Goal: Use online tool/utility: Utilize a website feature to perform a specific function

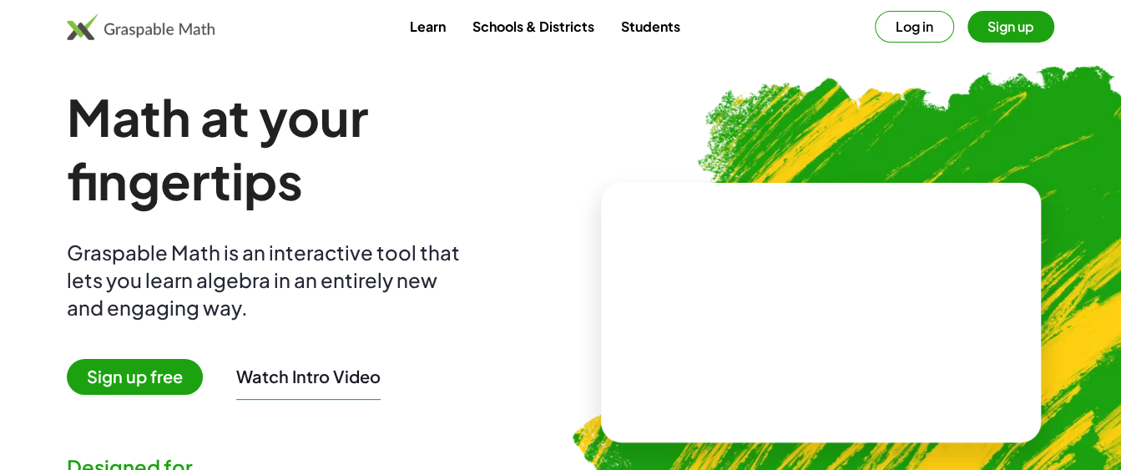
scroll to position [6, 0]
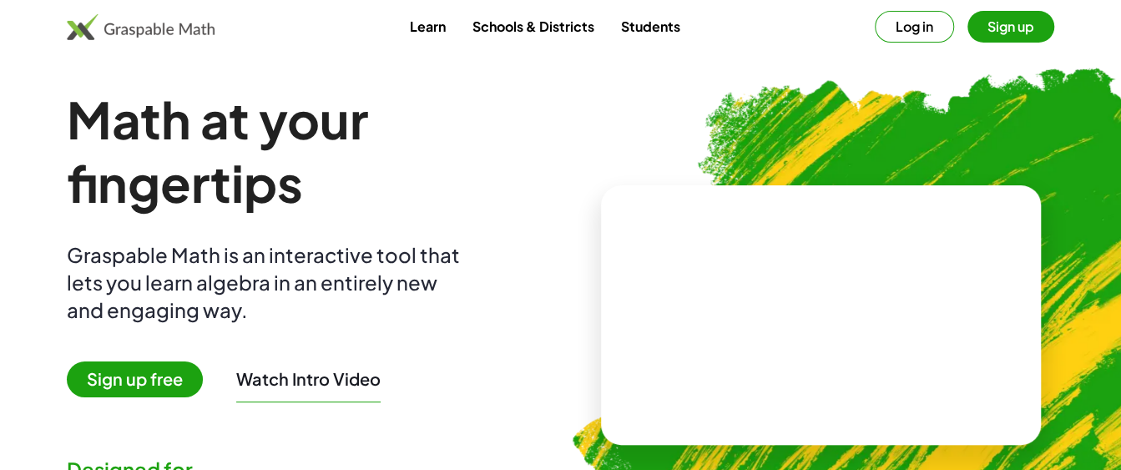
click at [988, 33] on button "Sign up" at bounding box center [1011, 27] width 87 height 32
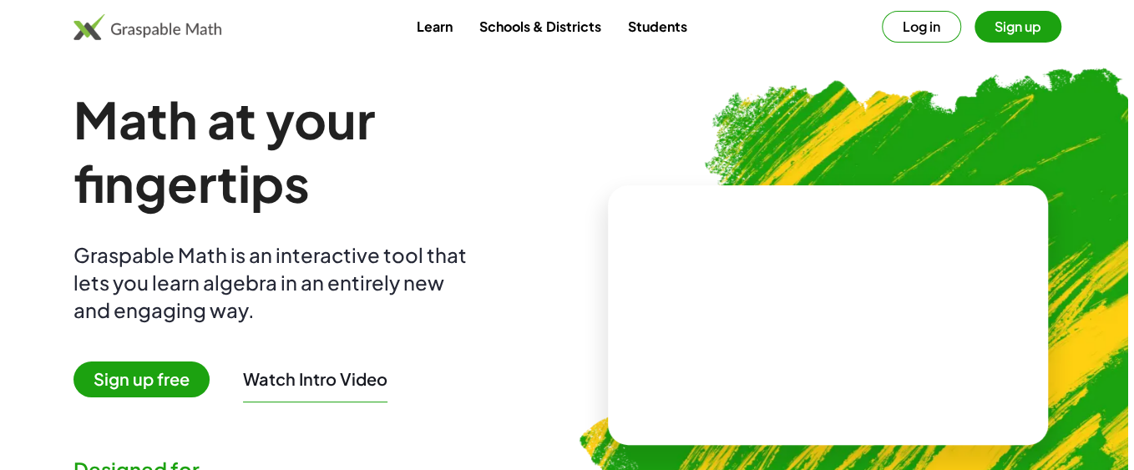
scroll to position [0, 0]
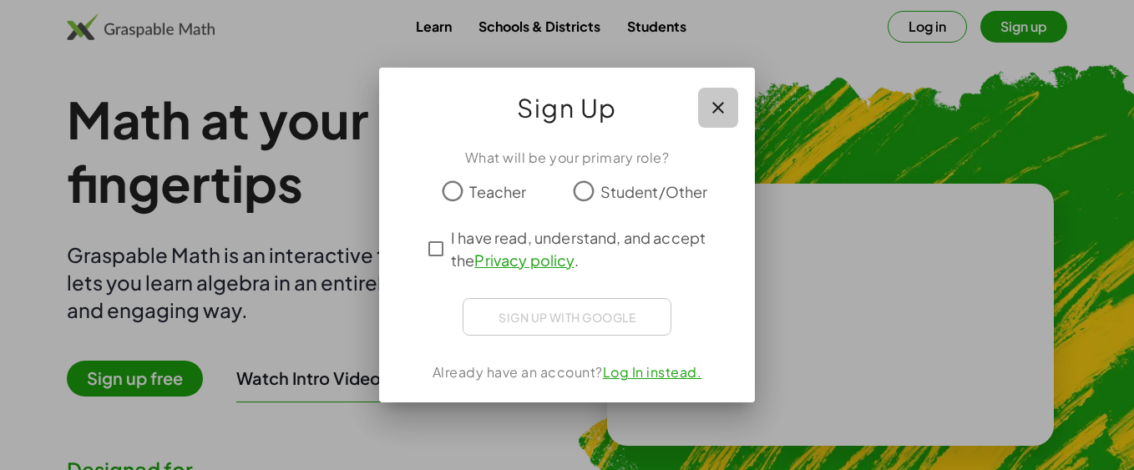
click at [728, 107] on button "button" at bounding box center [718, 108] width 40 height 40
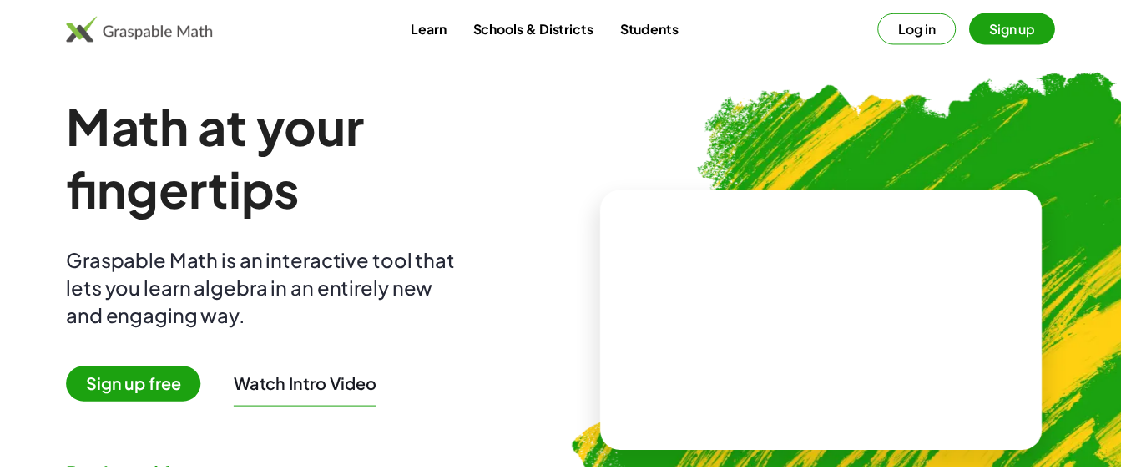
scroll to position [6, 0]
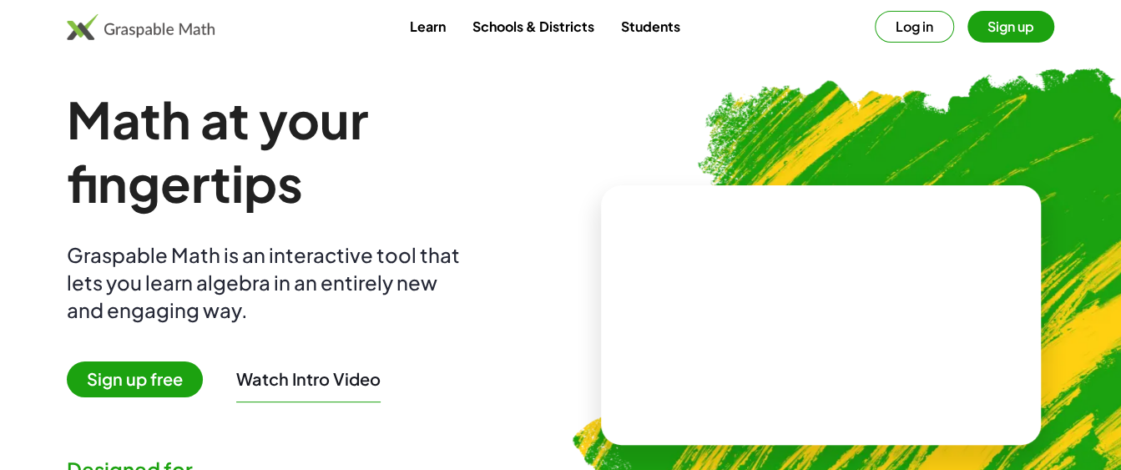
click at [912, 28] on button "Log in" at bounding box center [914, 27] width 79 height 32
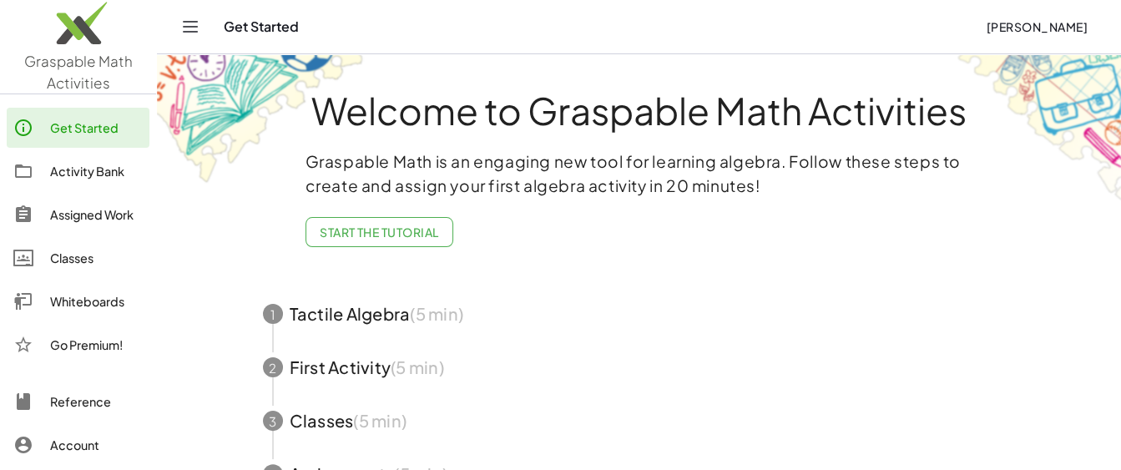
drag, startPoint x: 192, startPoint y: 43, endPoint x: 186, endPoint y: 17, distance: 27.3
click at [186, 17] on div "Get Started [PERSON_NAME]" at bounding box center [639, 26] width 924 height 53
click at [186, 17] on icon "Toggle navigation" at bounding box center [190, 27] width 20 height 20
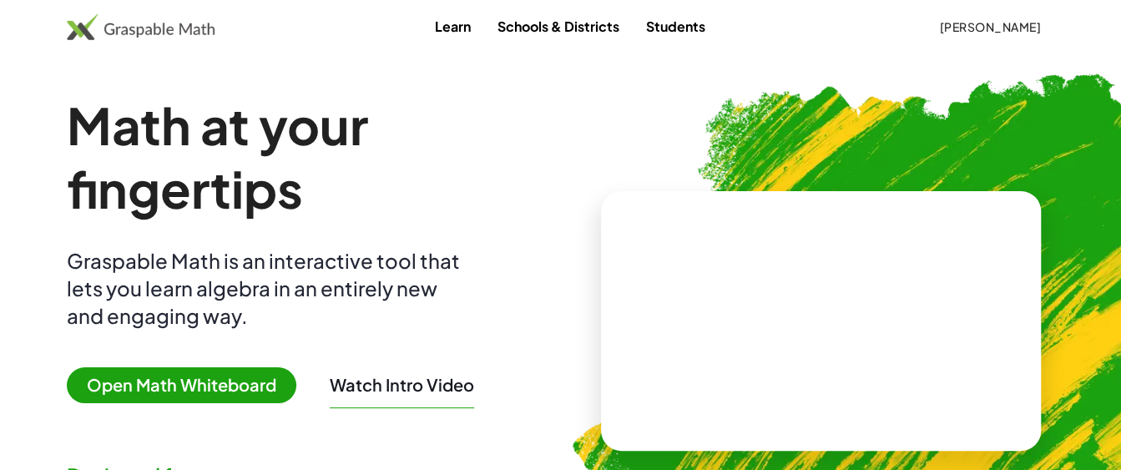
scroll to position [6, 0]
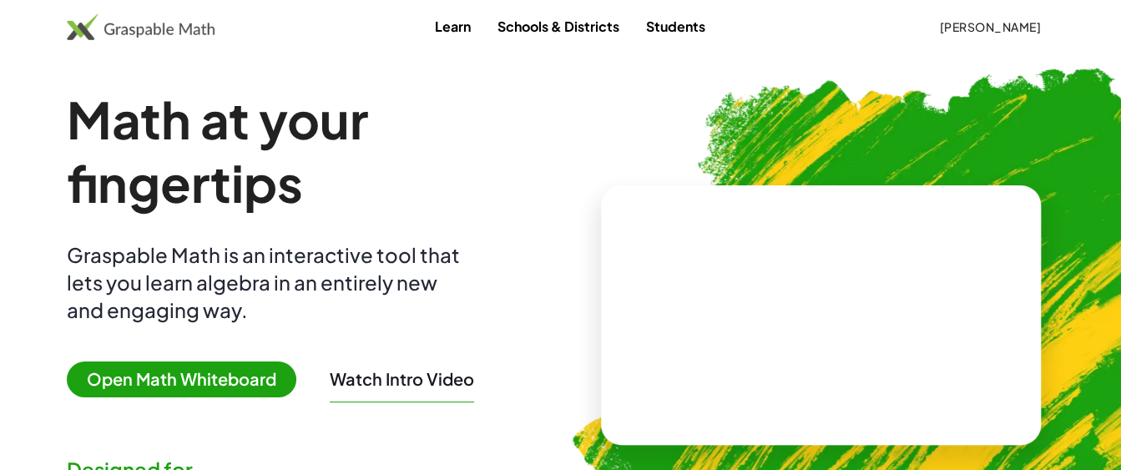
click at [213, 376] on span "Open Math Whiteboard" at bounding box center [182, 380] width 230 height 36
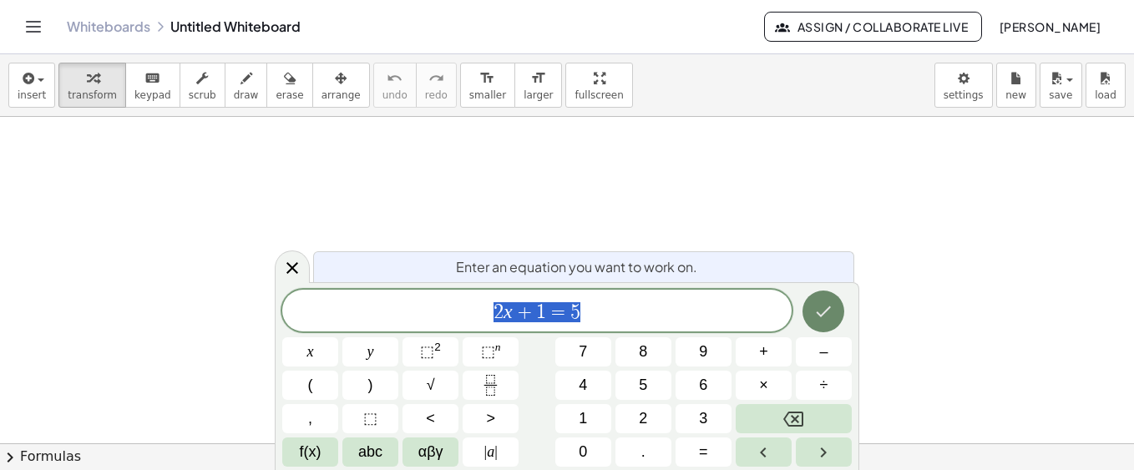
click at [816, 328] on button "Done" at bounding box center [823, 312] width 42 height 42
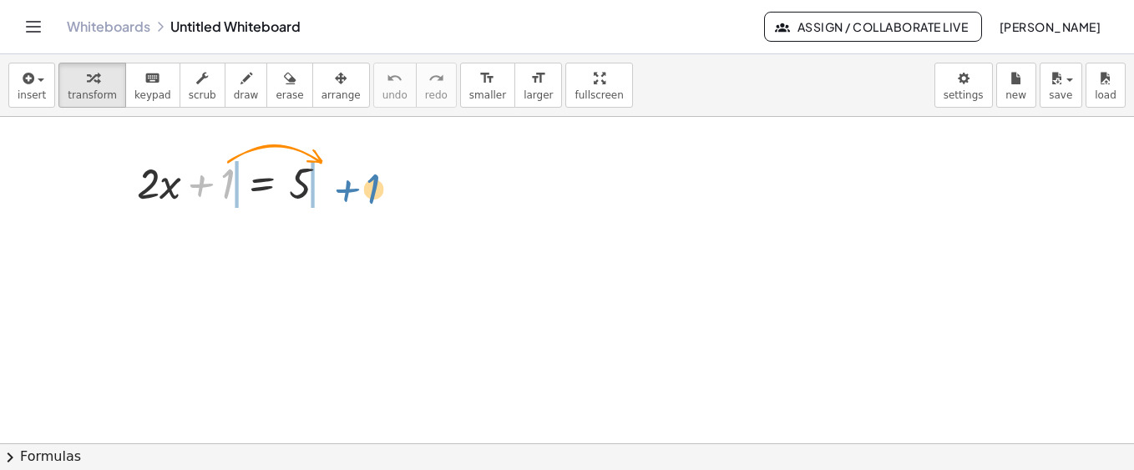
drag, startPoint x: 202, startPoint y: 184, endPoint x: 348, endPoint y: 190, distance: 146.3
click at [348, 190] on div at bounding box center [239, 182] width 220 height 57
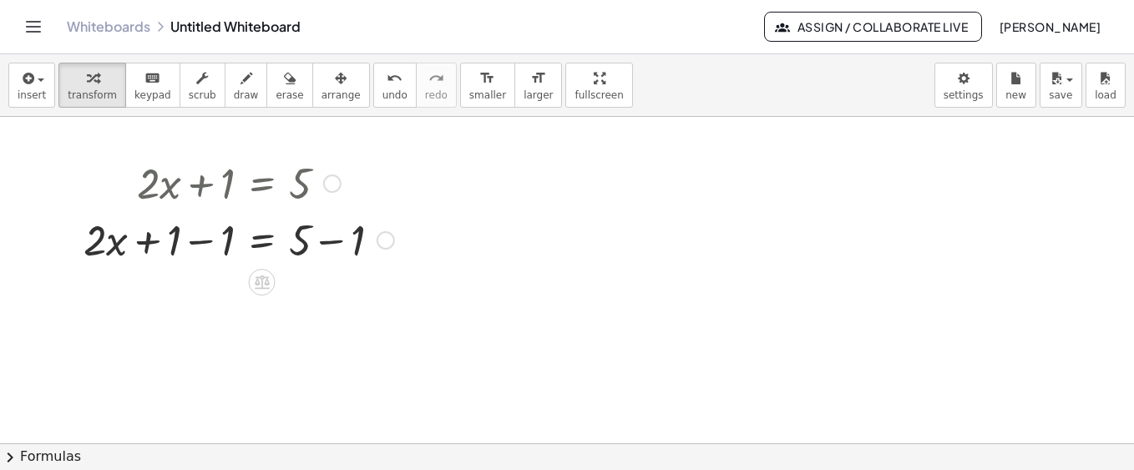
click at [199, 241] on div at bounding box center [238, 238] width 327 height 57
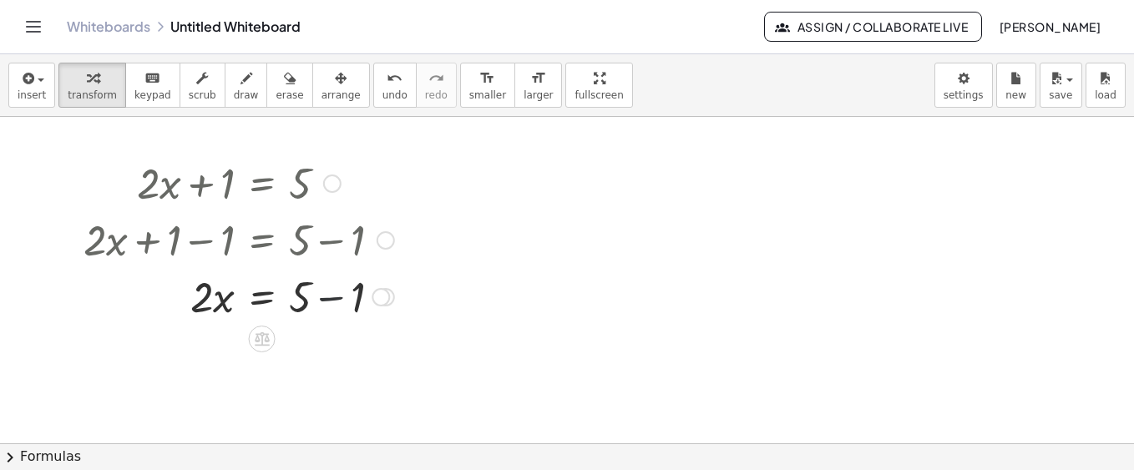
click at [330, 298] on div at bounding box center [238, 295] width 327 height 57
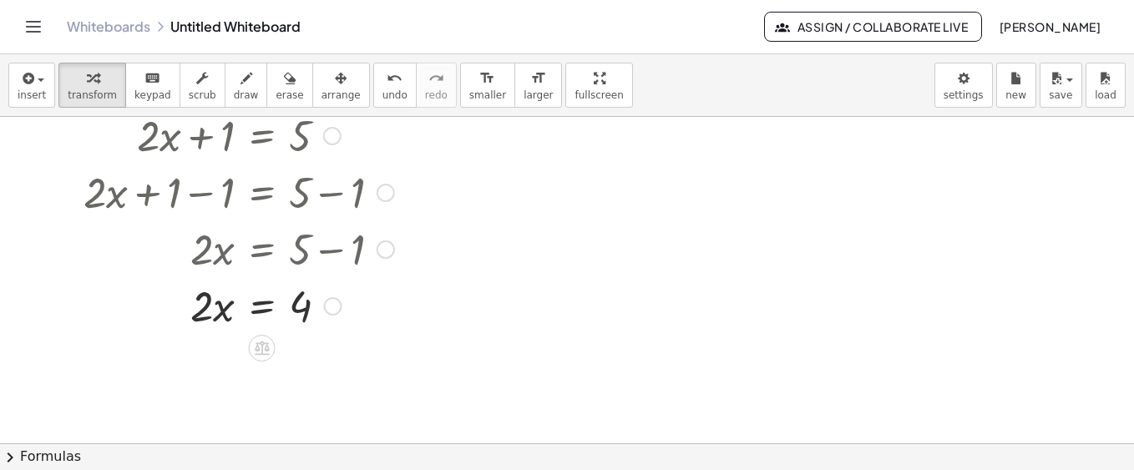
scroll to position [48, 0]
drag, startPoint x: 198, startPoint y: 310, endPoint x: 295, endPoint y: 359, distance: 108.7
click at [209, 376] on div at bounding box center [238, 373] width 327 height 83
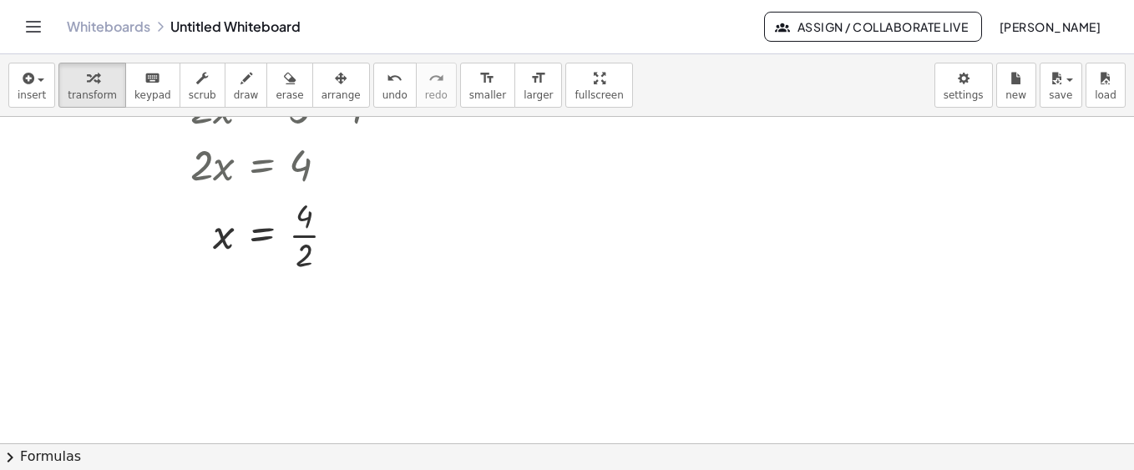
scroll to position [190, 0]
click at [306, 233] on div at bounding box center [238, 232] width 327 height 83
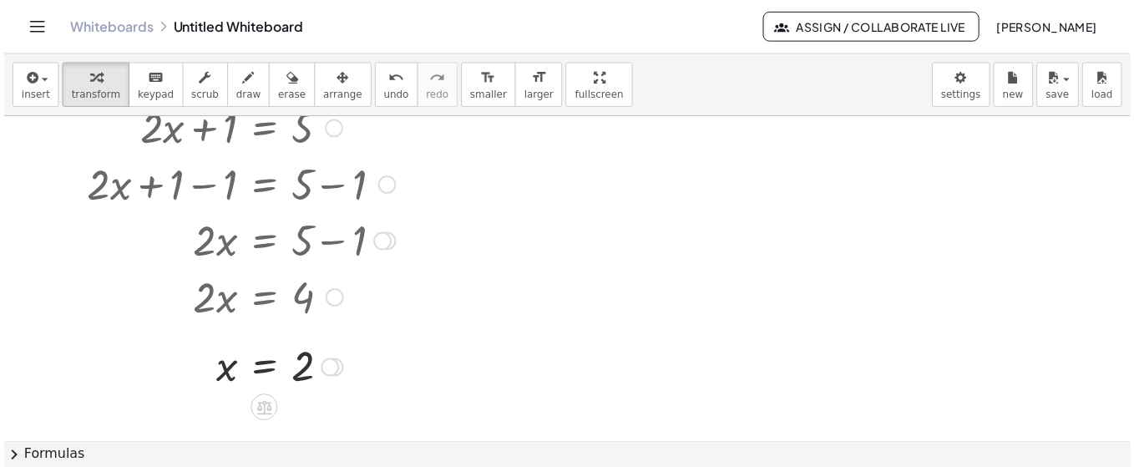
scroll to position [13, 0]
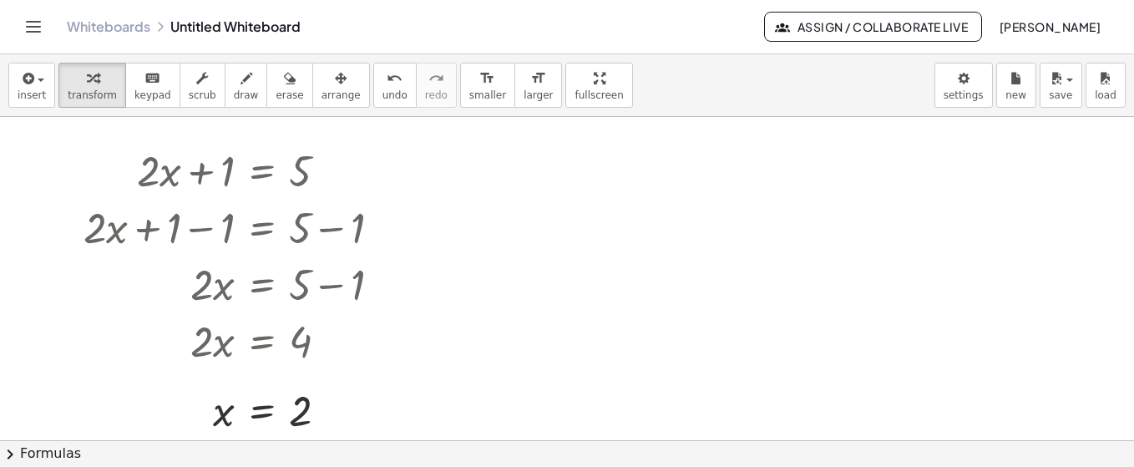
click at [533, 170] on div at bounding box center [567, 431] width 1134 height 655
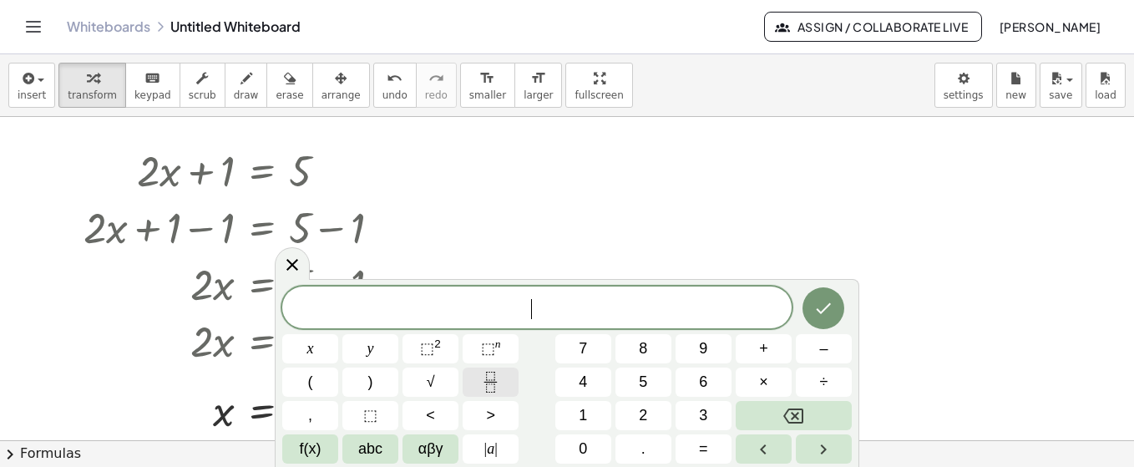
click at [489, 380] on icon "Fraction" at bounding box center [490, 376] width 8 height 8
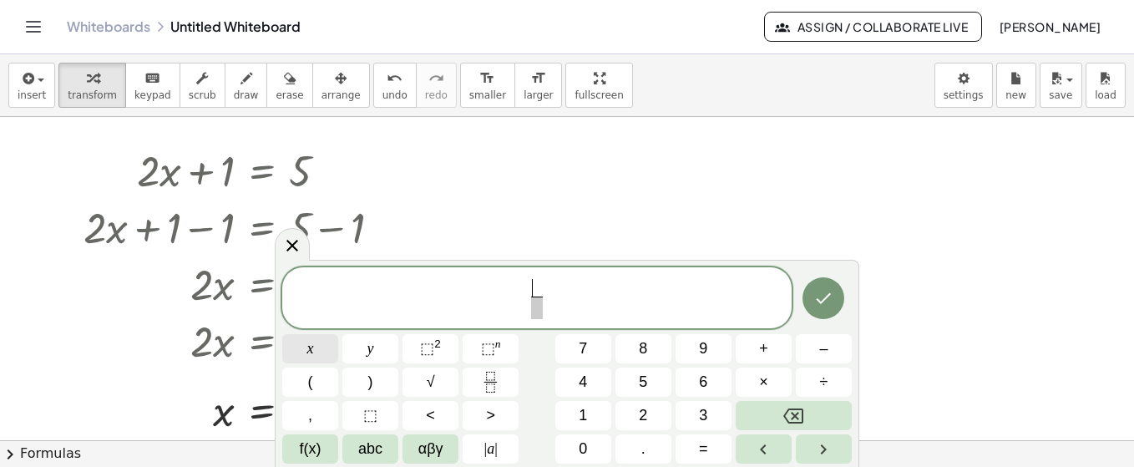
click at [317, 351] on button "x" at bounding box center [310, 348] width 56 height 29
click at [534, 308] on span "​" at bounding box center [537, 307] width 12 height 23
click at [690, 407] on button "3" at bounding box center [703, 415] width 56 height 29
click at [584, 306] on span "x 3 ​ ​" at bounding box center [536, 299] width 509 height 44
click at [712, 445] on button "=" at bounding box center [703, 448] width 56 height 29
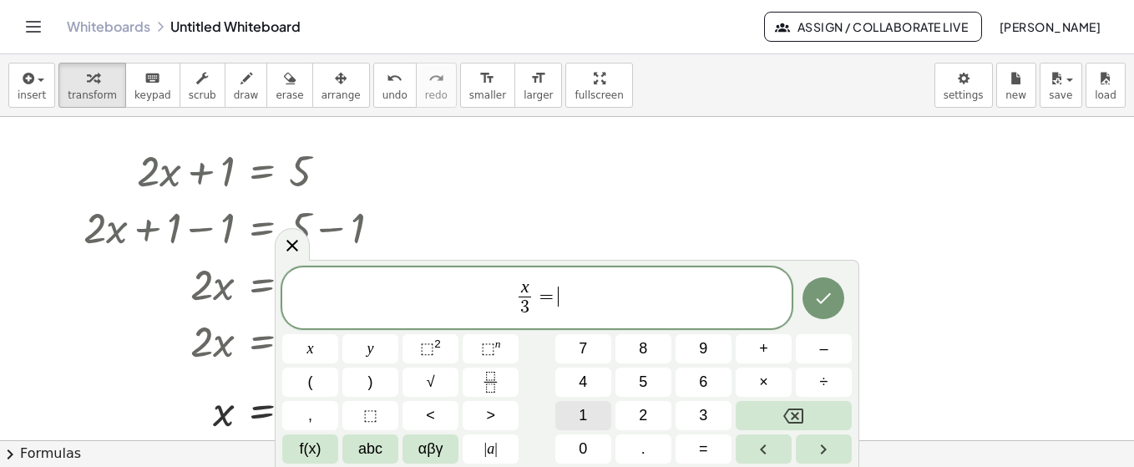
click at [600, 407] on button "1" at bounding box center [583, 415] width 56 height 29
click at [643, 417] on span "2" at bounding box center [643, 415] width 8 height 23
click at [814, 303] on icon "Done" at bounding box center [823, 298] width 20 height 20
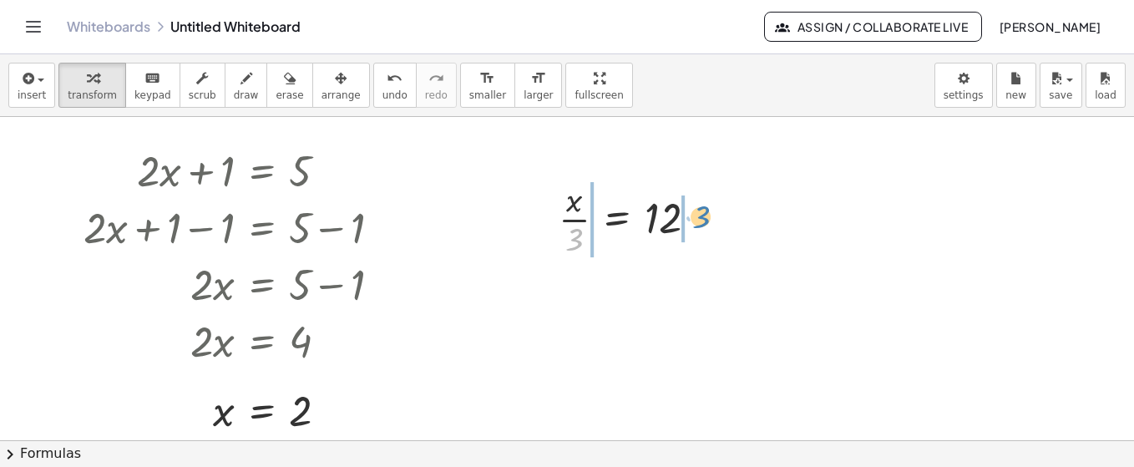
drag, startPoint x: 575, startPoint y: 244, endPoint x: 703, endPoint y: 220, distance: 130.0
click at [703, 220] on div at bounding box center [634, 217] width 169 height 83
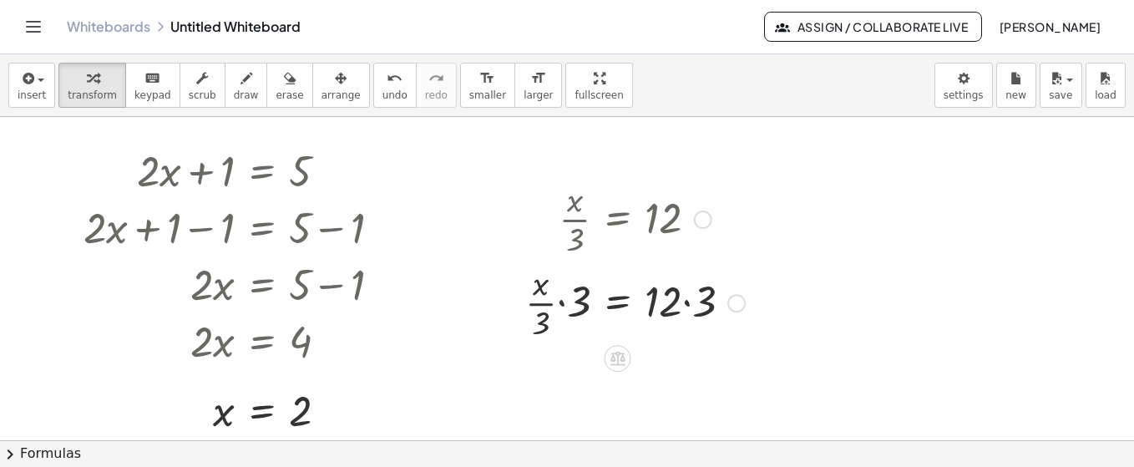
click at [559, 301] on div at bounding box center [635, 301] width 236 height 83
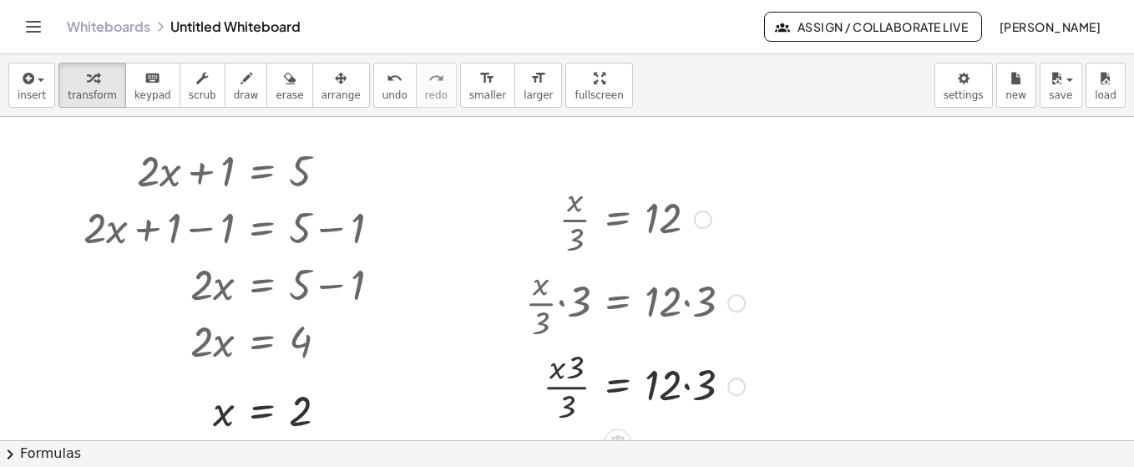
scroll to position [32, 0]
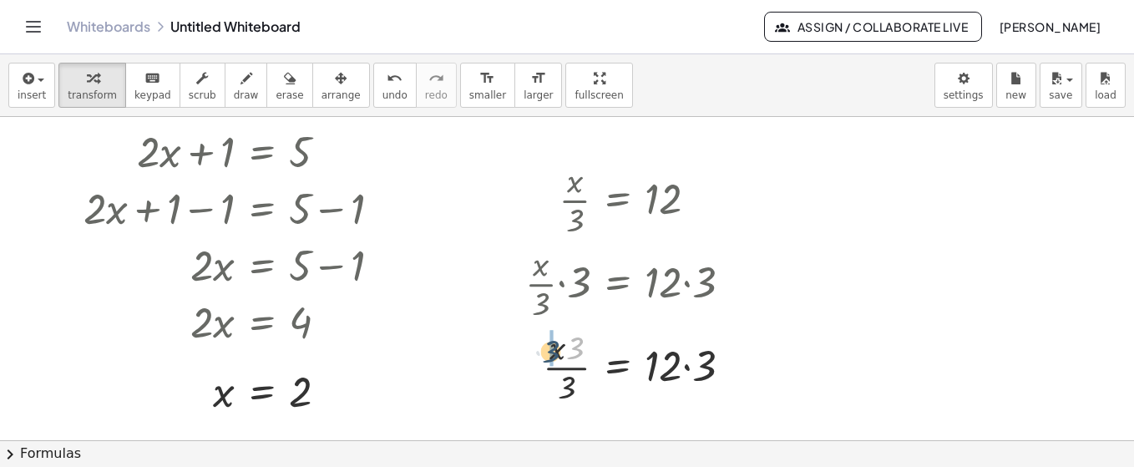
drag, startPoint x: 576, startPoint y: 350, endPoint x: 552, endPoint y: 353, distance: 24.4
click at [564, 367] on div at bounding box center [635, 365] width 236 height 83
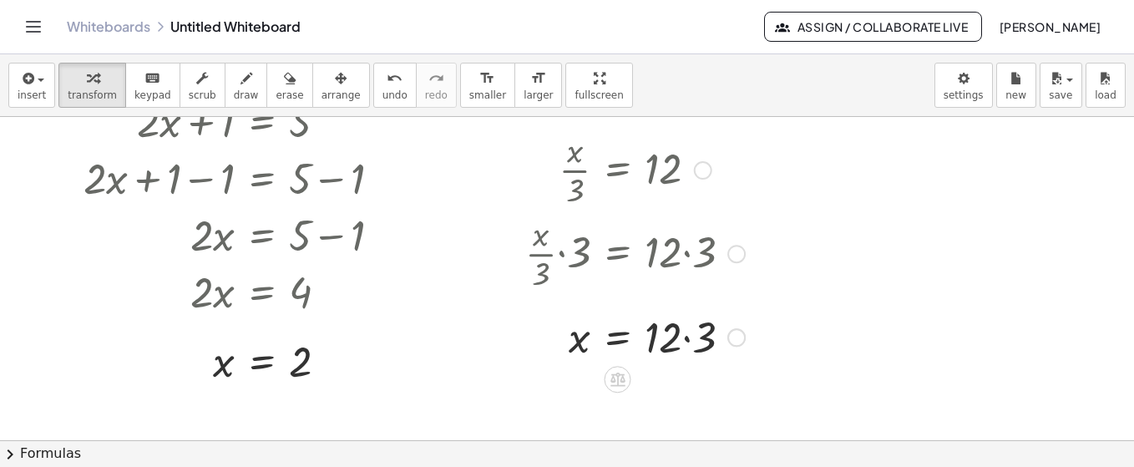
scroll to position [66, 0]
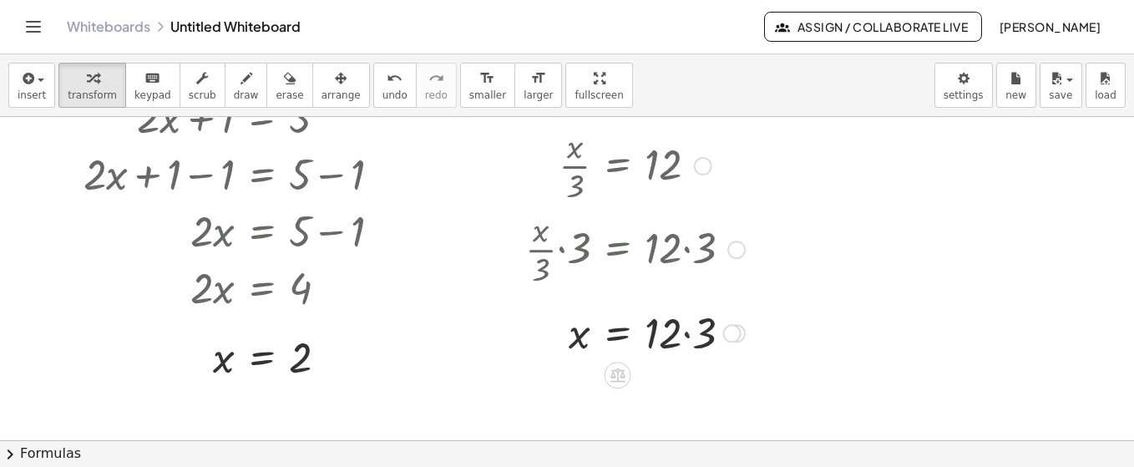
click at [687, 331] on div at bounding box center [635, 331] width 236 height 57
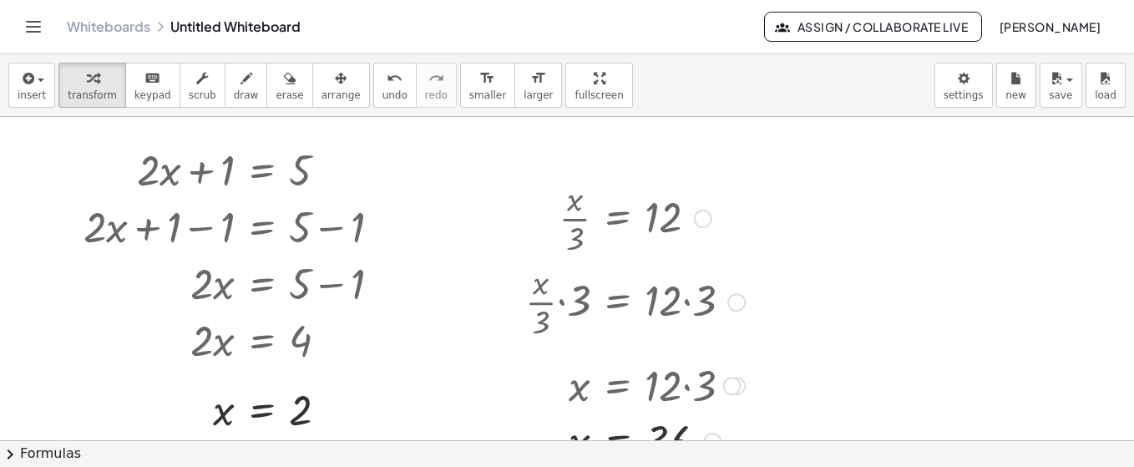
scroll to position [0, 0]
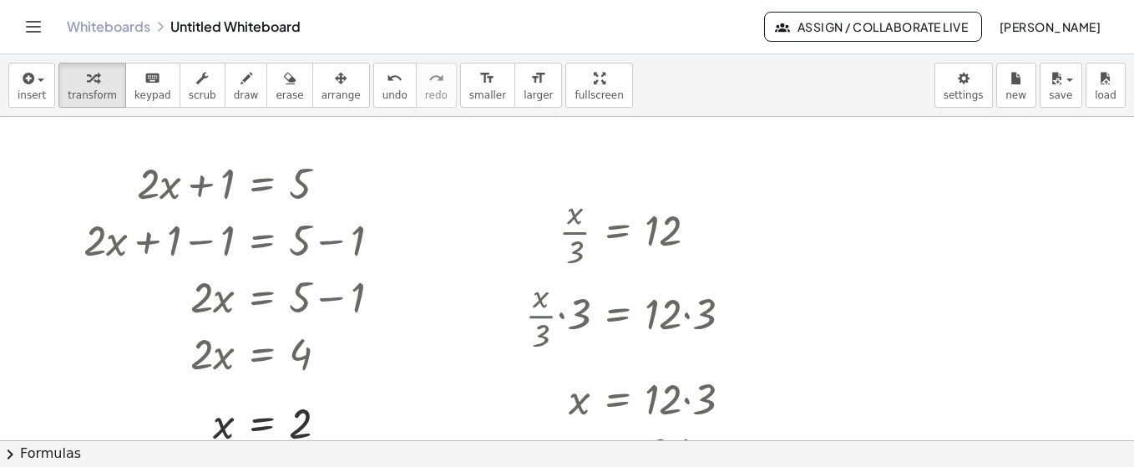
click at [861, 201] on div at bounding box center [567, 444] width 1134 height 655
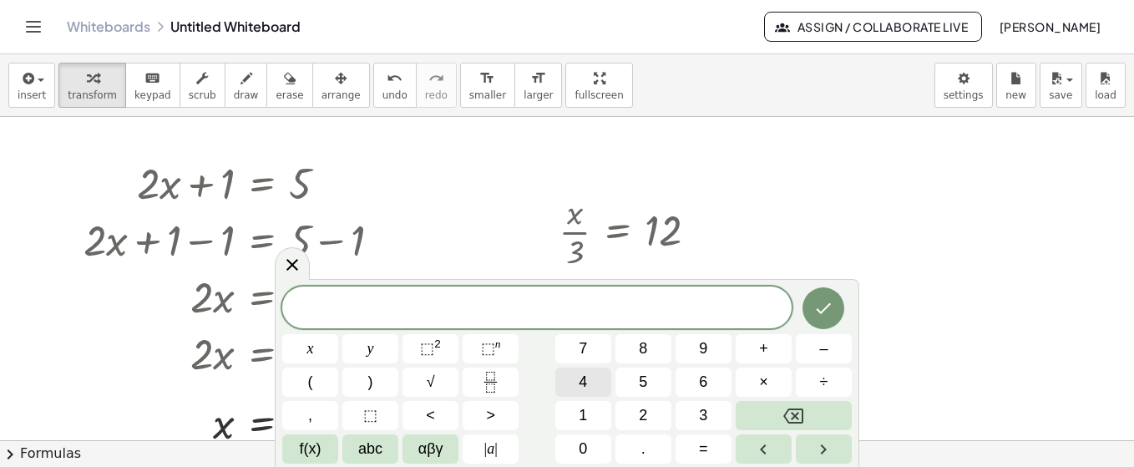
click at [584, 387] on span "4" at bounding box center [583, 382] width 8 height 23
click at [322, 358] on button "x" at bounding box center [310, 348] width 56 height 29
click at [820, 351] on span "–" at bounding box center [823, 348] width 8 height 23
click at [694, 387] on button "6" at bounding box center [703, 381] width 56 height 29
click at [691, 450] on button "=" at bounding box center [703, 448] width 56 height 29
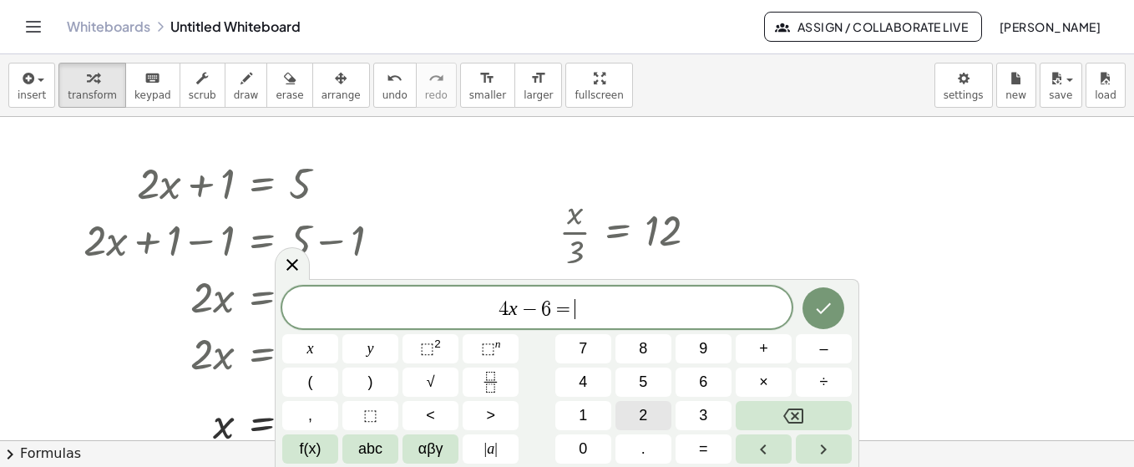
click at [645, 413] on span "2" at bounding box center [643, 415] width 8 height 23
click at [689, 384] on button "6" at bounding box center [703, 381] width 56 height 29
click at [814, 307] on icon "Done" at bounding box center [823, 308] width 20 height 20
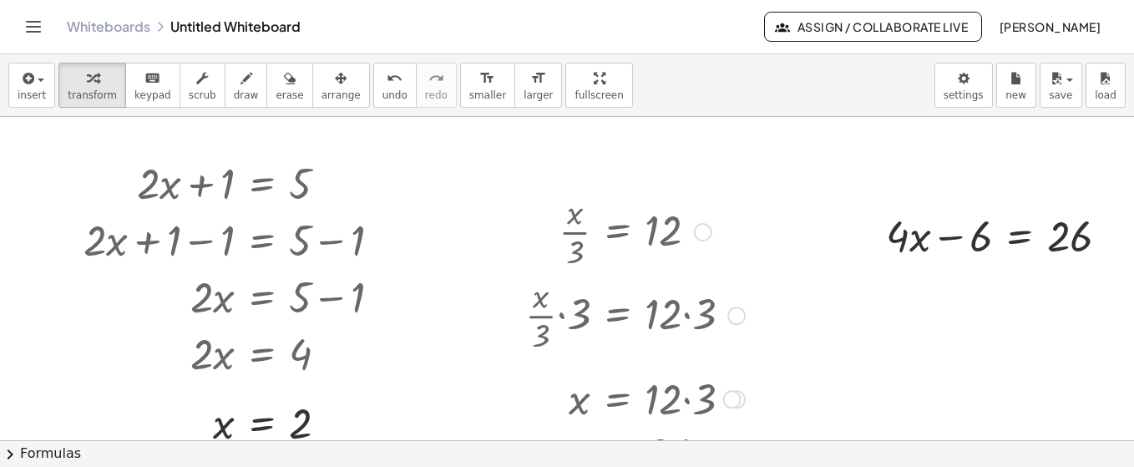
scroll to position [0, 18]
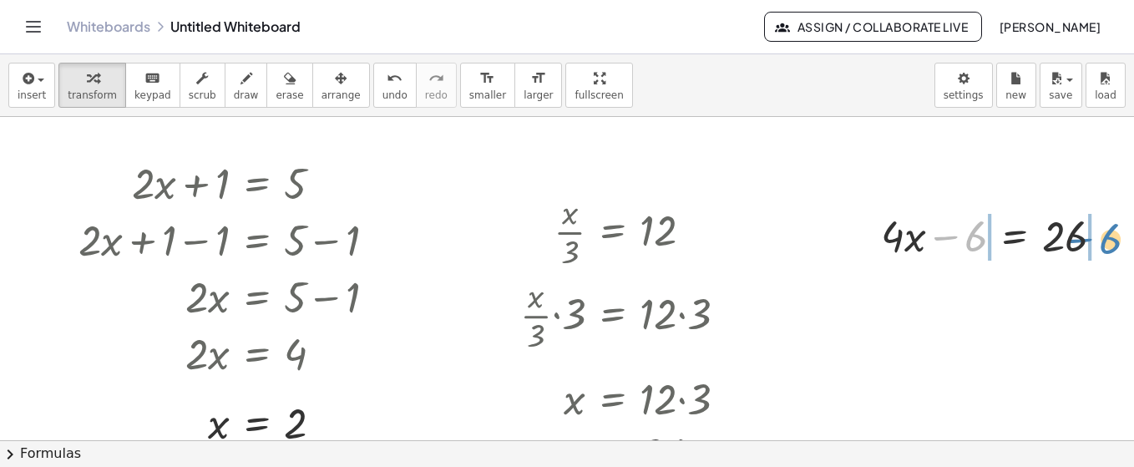
drag, startPoint x: 962, startPoint y: 248, endPoint x: 1100, endPoint y: 253, distance: 137.8
click at [1100, 253] on div at bounding box center [998, 234] width 253 height 57
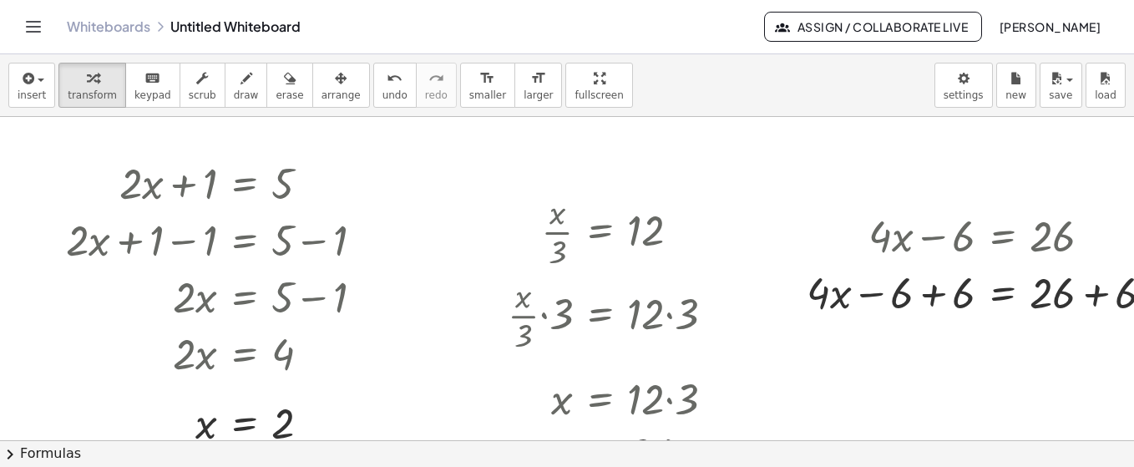
scroll to position [0, 80]
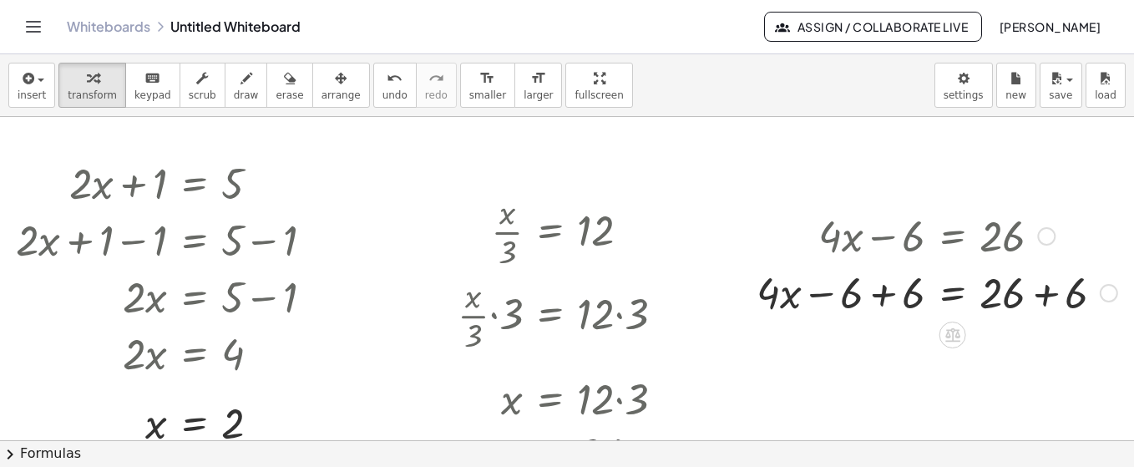
click at [871, 295] on div at bounding box center [936, 291] width 377 height 57
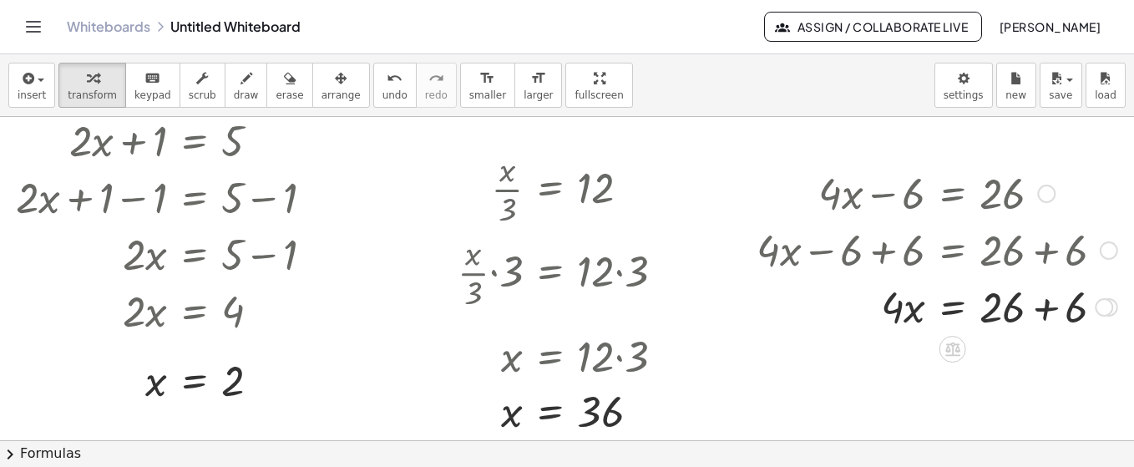
scroll to position [54, 80]
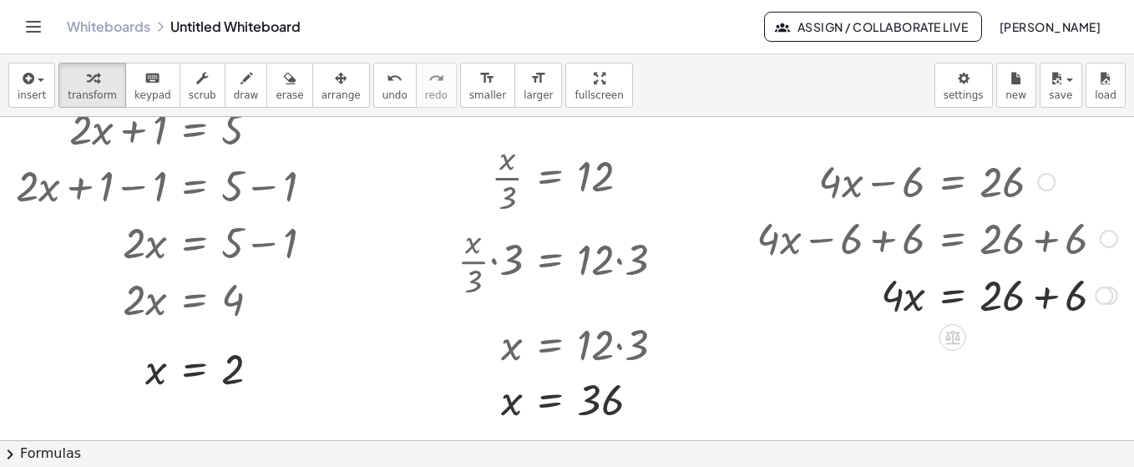
click at [1035, 300] on div at bounding box center [936, 293] width 377 height 57
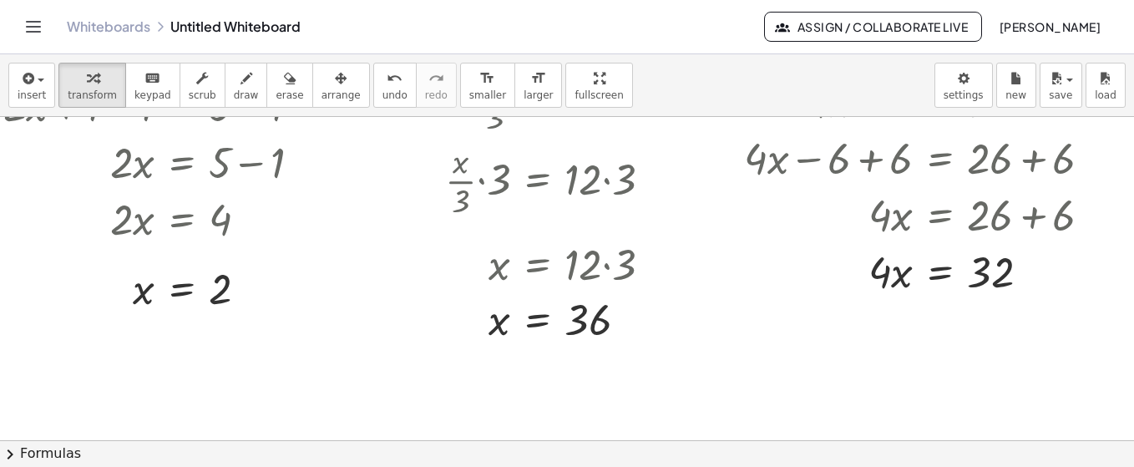
scroll to position [135, 80]
drag, startPoint x: 876, startPoint y: 272, endPoint x: 1001, endPoint y: 302, distance: 128.8
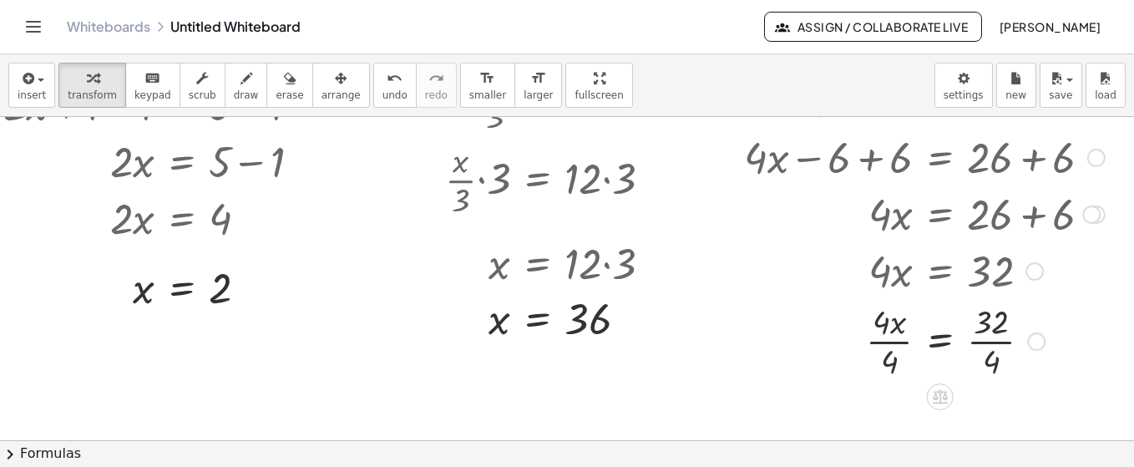
click at [886, 339] on div at bounding box center [924, 339] width 377 height 83
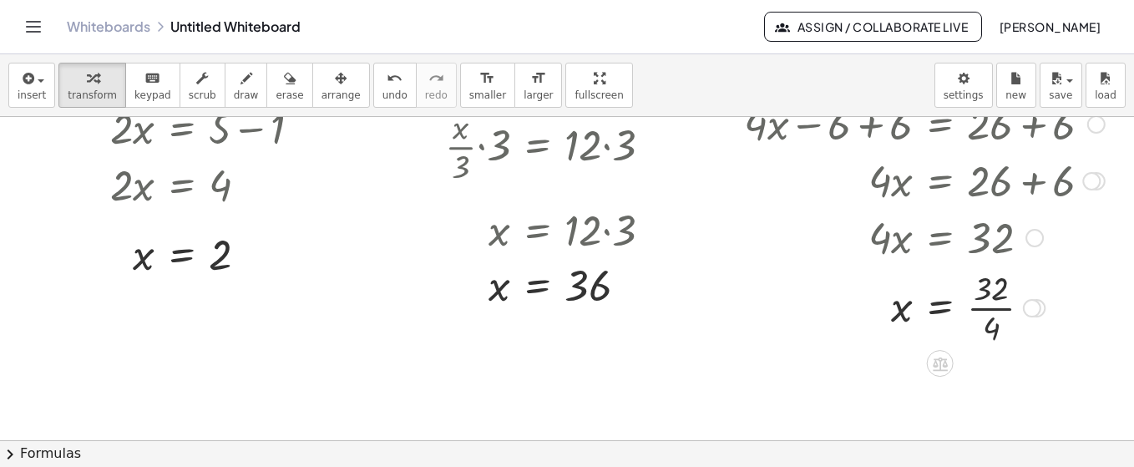
scroll to position [169, 80]
click at [988, 311] on div at bounding box center [924, 306] width 377 height 83
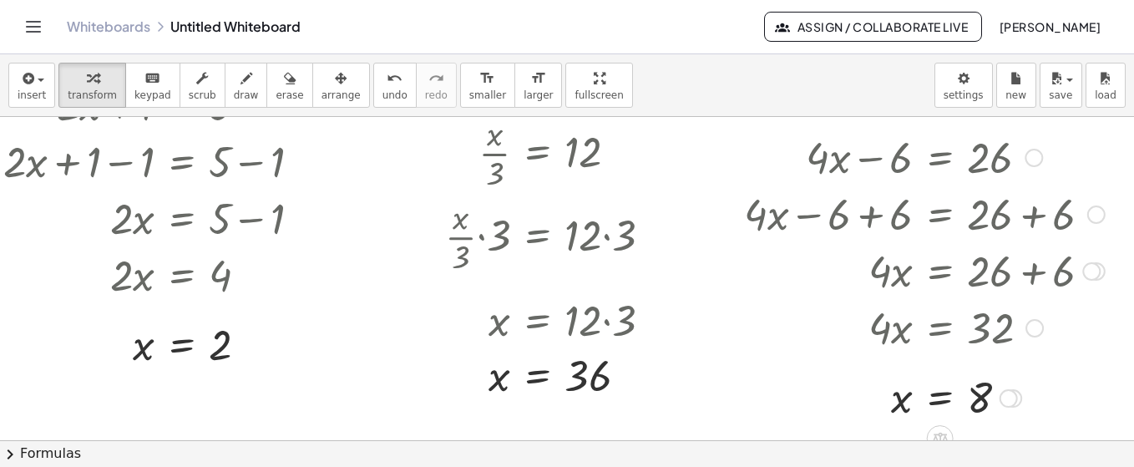
scroll to position [78, 80]
